Goal: Task Accomplishment & Management: Complete application form

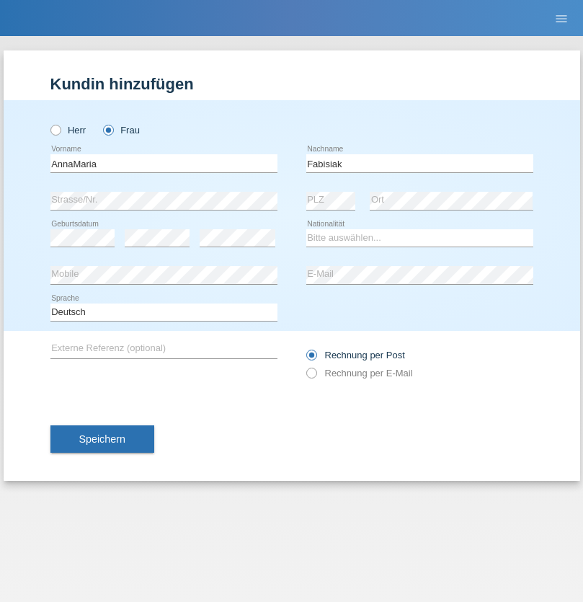
type input "Fabisiak"
select select "PL"
select select "C"
select select "25"
select select "04"
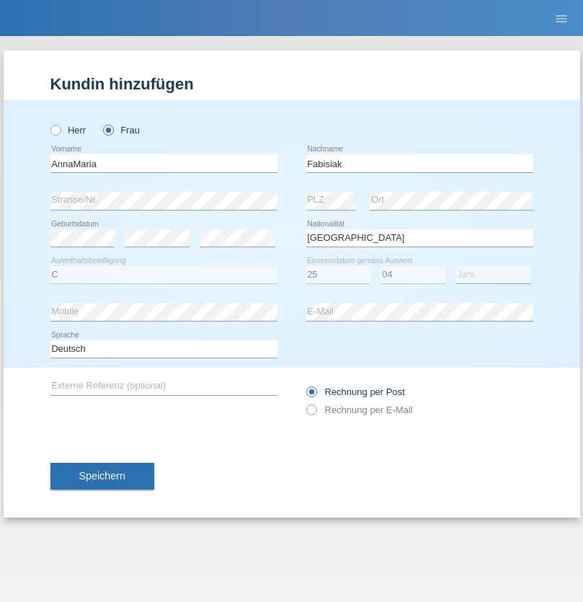
select select "2021"
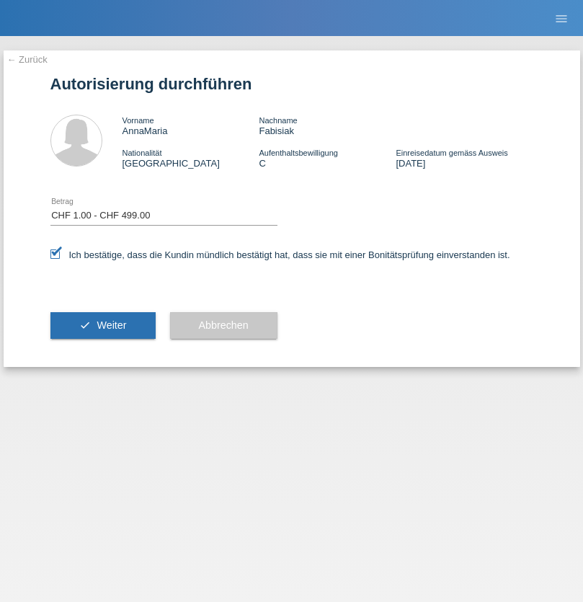
select select "1"
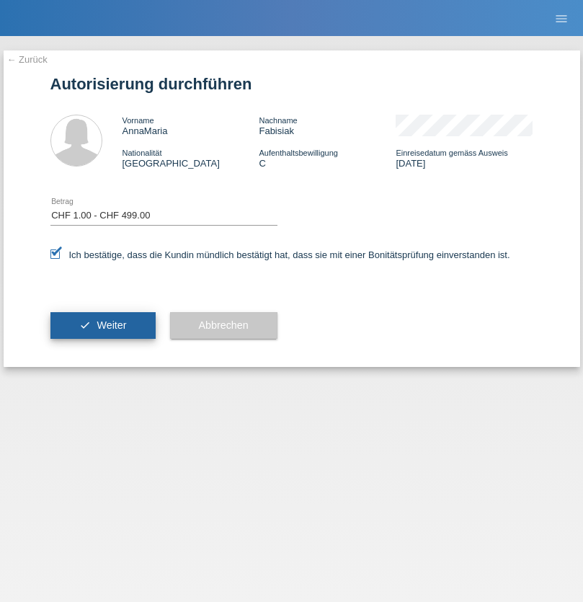
click at [102, 325] on span "Weiter" at bounding box center [112, 325] width 30 height 12
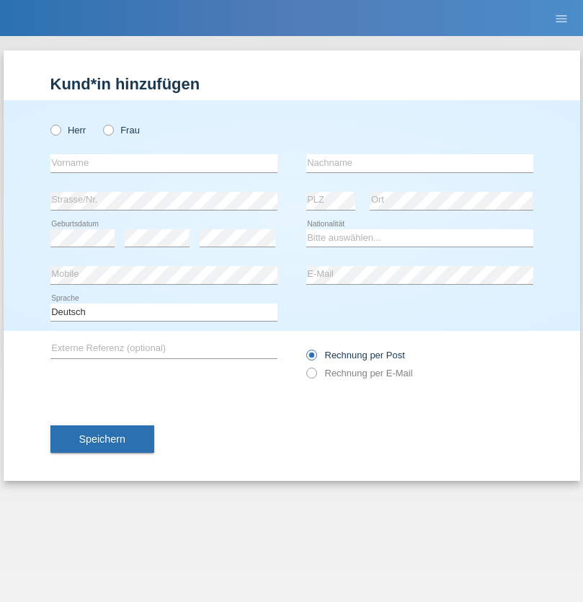
radio input "true"
click at [164, 163] on input "text" at bounding box center [163, 163] width 227 height 18
type input "Oksana"
click at [419, 163] on input "text" at bounding box center [419, 163] width 227 height 18
type input "[PERSON_NAME]"
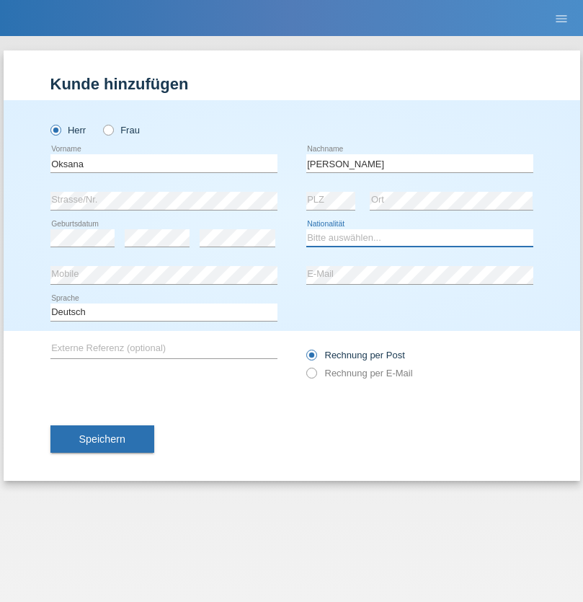
select select "CH"
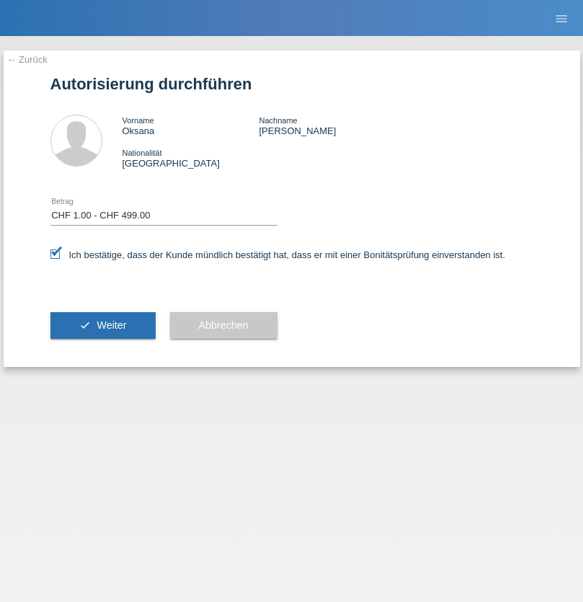
select select "1"
click at [102, 325] on span "Weiter" at bounding box center [112, 325] width 30 height 12
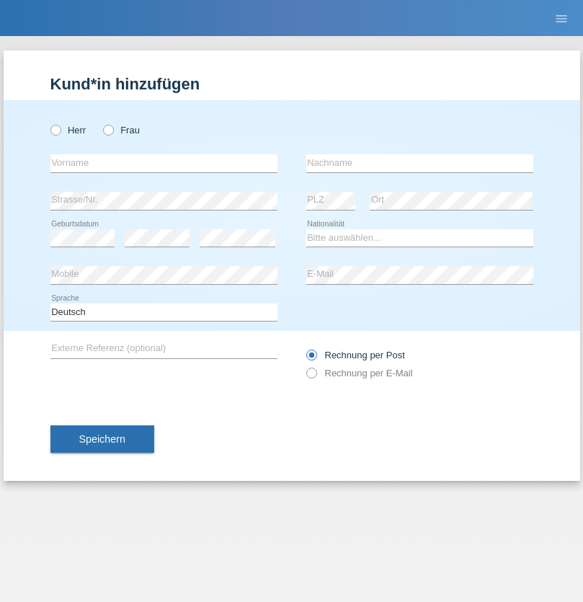
radio input "true"
click at [164, 163] on input "text" at bounding box center [163, 163] width 227 height 18
type input "Lindi"
click at [419, 163] on input "text" at bounding box center [419, 163] width 227 height 18
type input "Krasniqi"
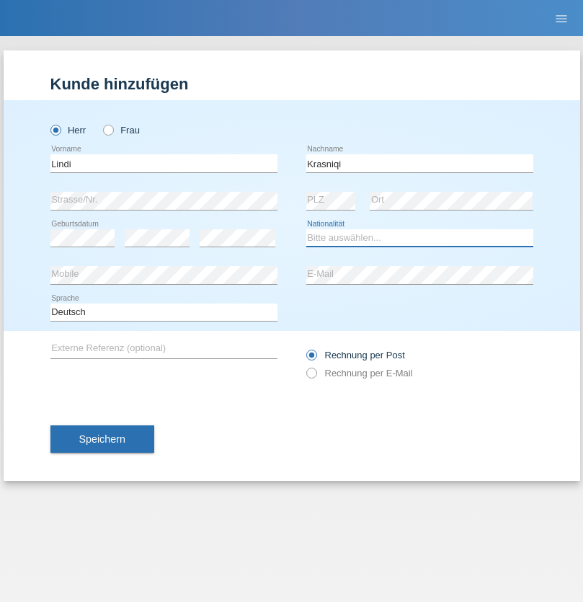
select select "CH"
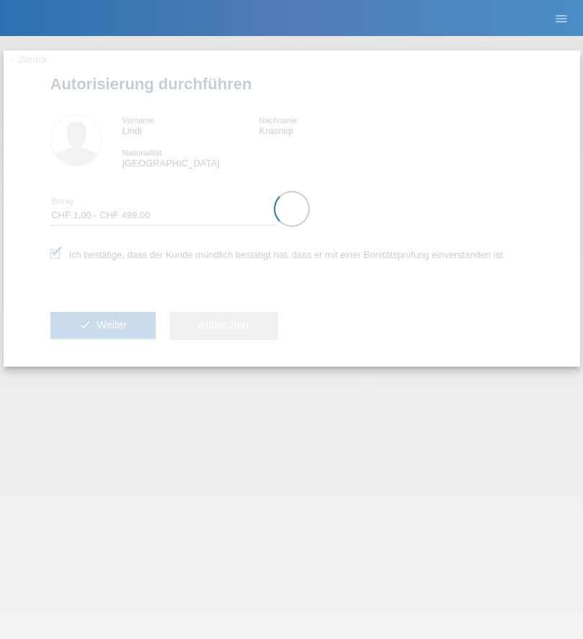
select select "1"
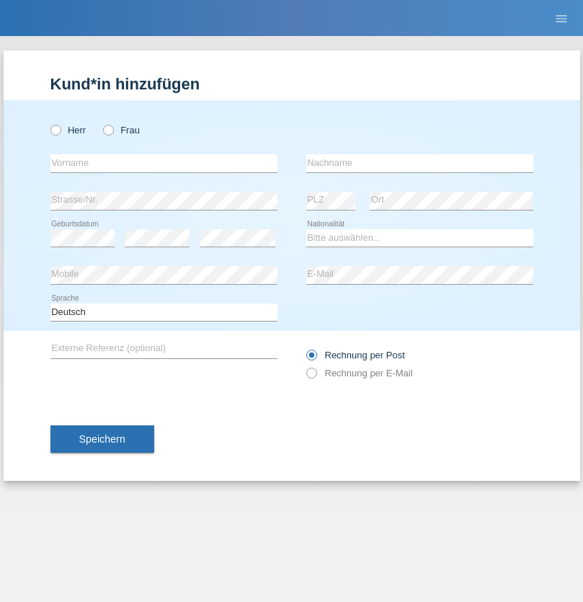
radio input "true"
click at [164, 163] on input "text" at bounding box center [163, 163] width 227 height 18
type input "[PERSON_NAME]"
click at [419, 163] on input "text" at bounding box center [419, 163] width 227 height 18
type input "Rösli"
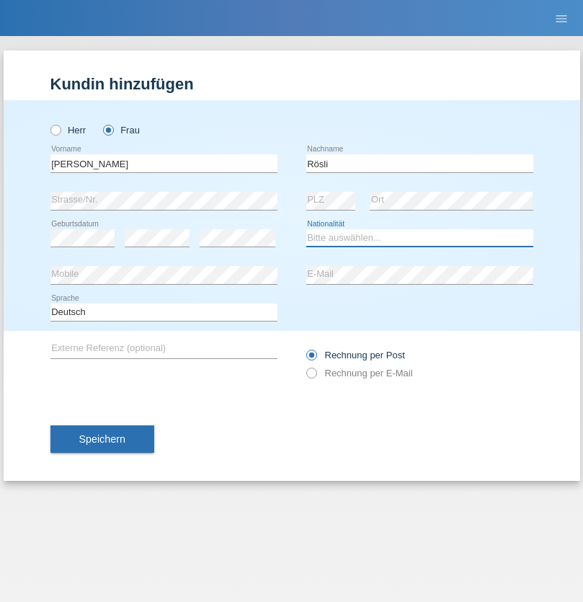
select select "CH"
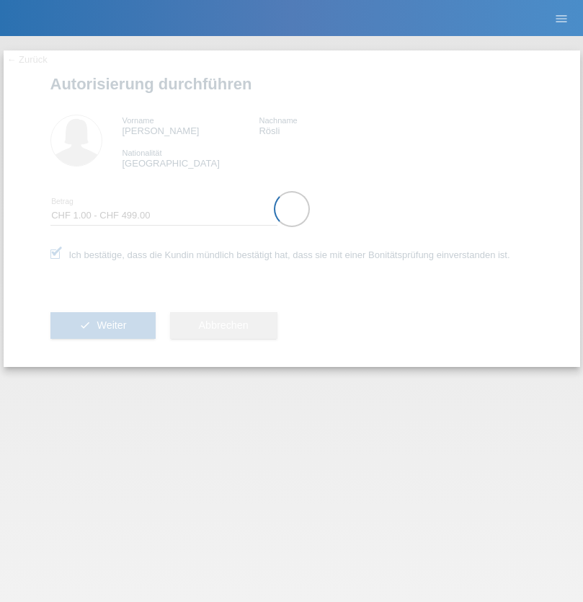
select select "1"
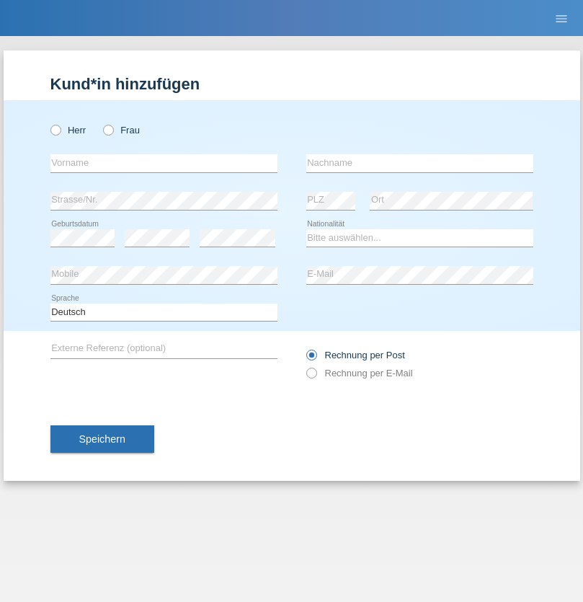
radio input "true"
click at [164, 163] on input "text" at bounding box center [163, 163] width 227 height 18
type input "[PERSON_NAME]"
click at [419, 163] on input "text" at bounding box center [419, 163] width 227 height 18
type input "Rösli"
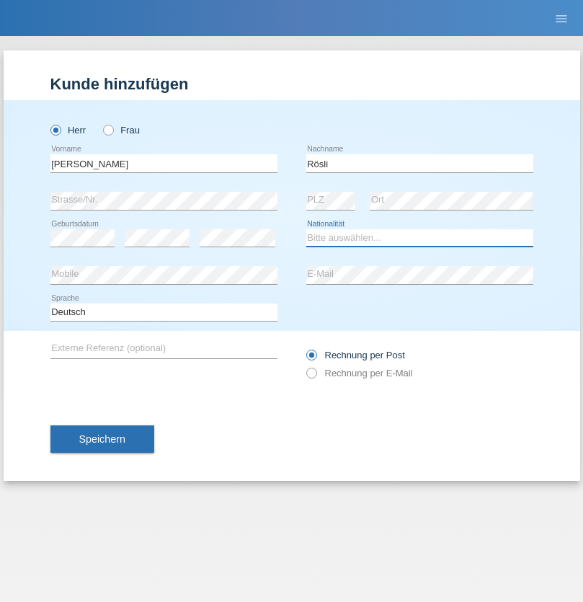
select select "HR"
select select "C"
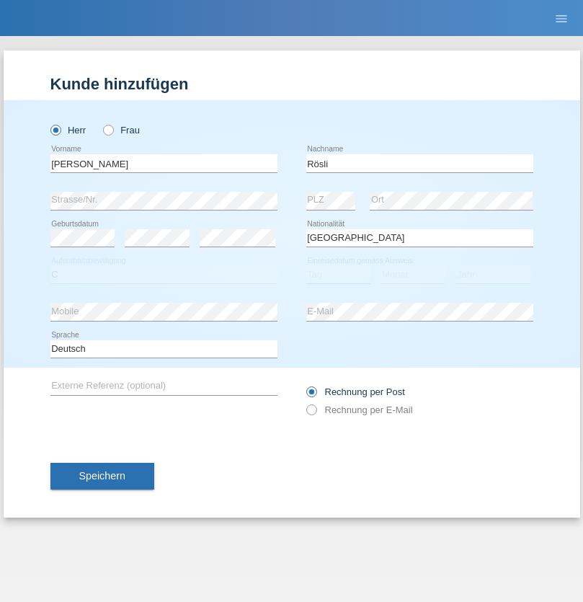
select select "01"
select select "04"
select select "1990"
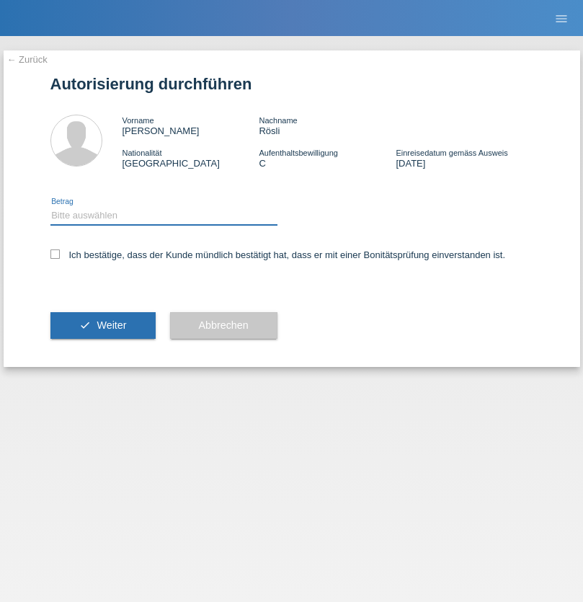
select select "1"
checkbox input "true"
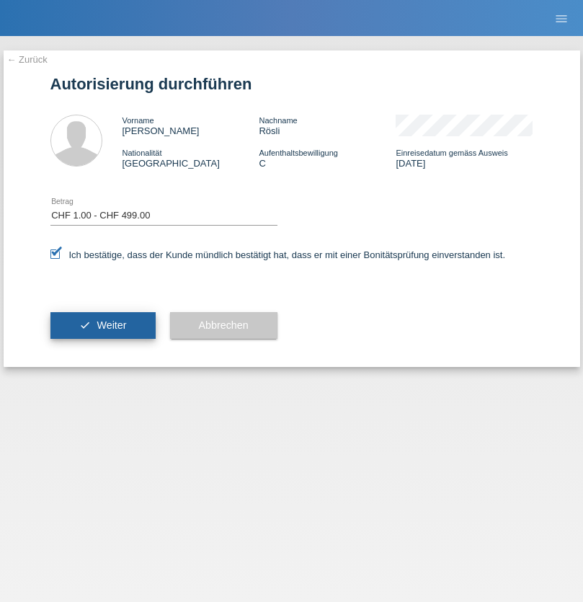
click at [102, 325] on span "Weiter" at bounding box center [112, 325] width 30 height 12
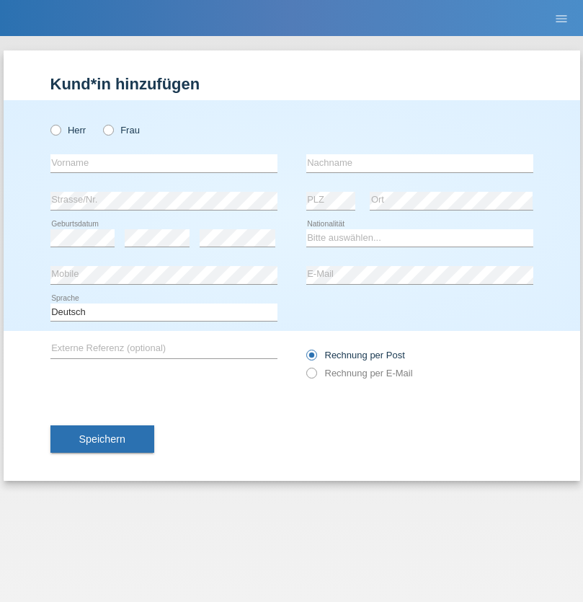
radio input "true"
click at [164, 163] on input "text" at bounding box center [163, 163] width 227 height 18
type input "Medjait"
click at [419, 163] on input "text" at bounding box center [419, 163] width 227 height 18
type input "Deari"
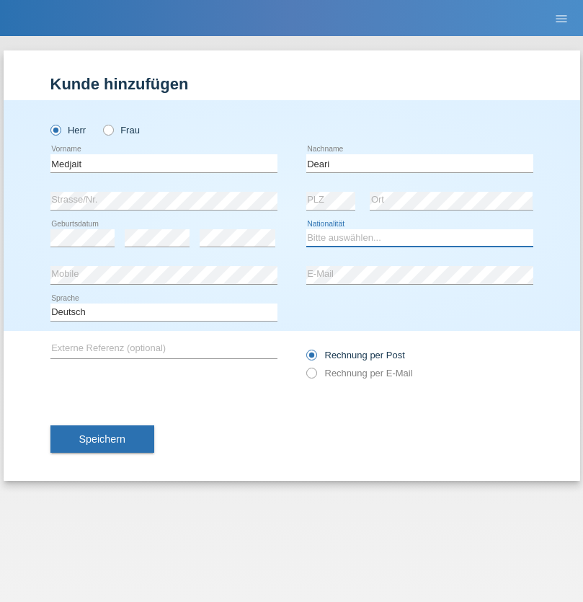
select select "MK"
select select "C"
select select "18"
select select "08"
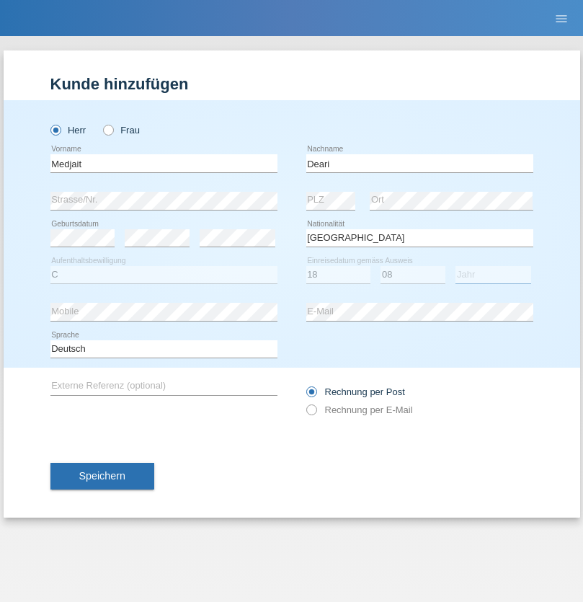
select select "1985"
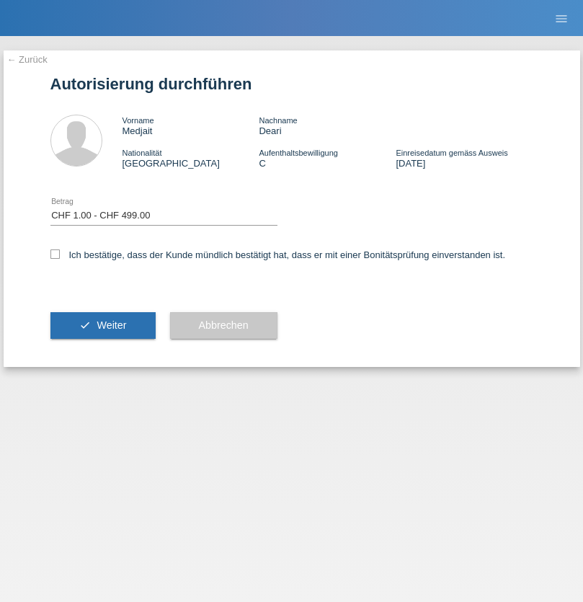
select select "1"
checkbox input "true"
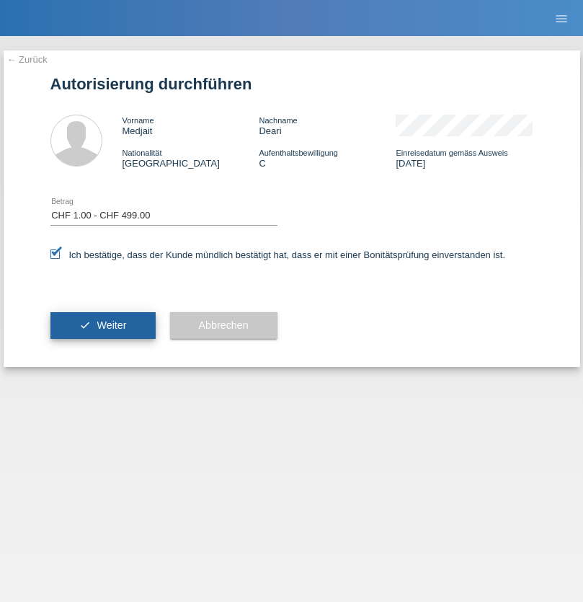
click at [102, 325] on span "Weiter" at bounding box center [112, 325] width 30 height 12
